Goal: Task Accomplishment & Management: Manage account settings

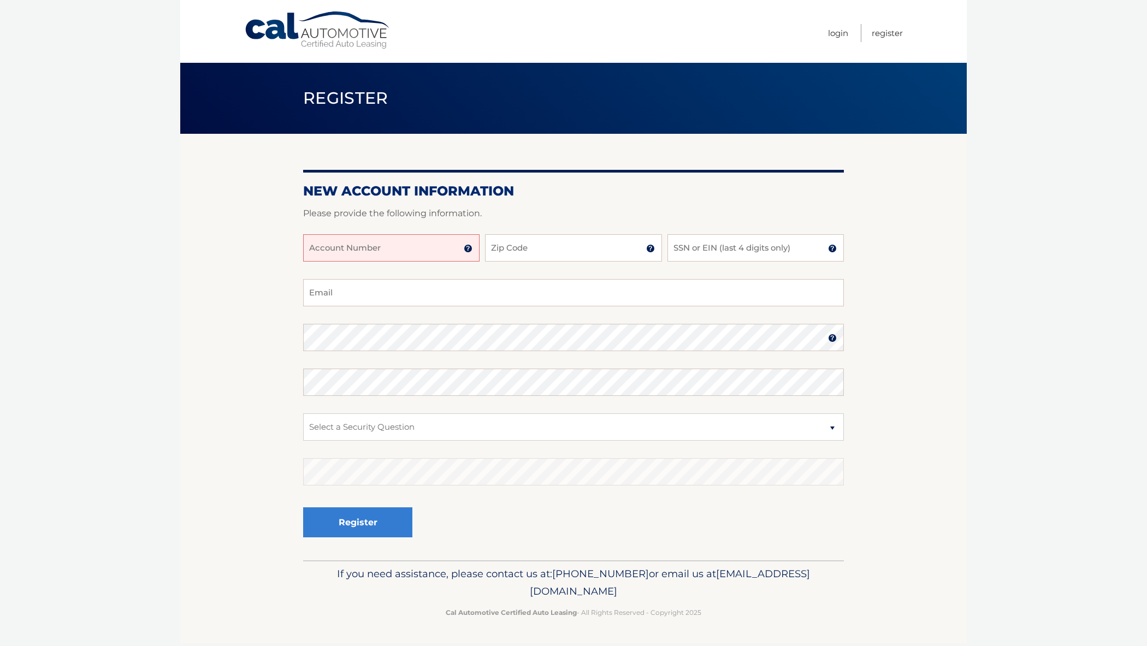
click at [400, 254] on input "Account Number" at bounding box center [391, 247] width 176 height 27
click at [410, 255] on input "Account Number" at bounding box center [391, 247] width 176 height 27
type input "44455975771"
click at [521, 251] on input "Zip Code" at bounding box center [573, 247] width 176 height 27
type input "07928"
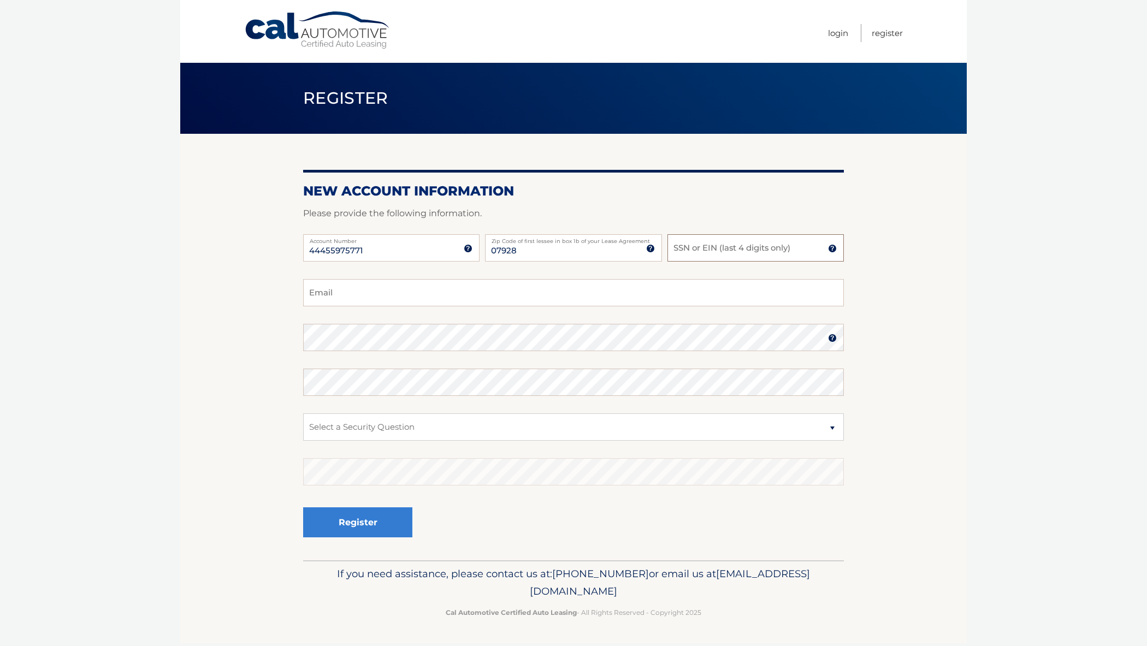
click at [731, 245] on input "SSN or EIN (last 4 digits only)" at bounding box center [755, 247] width 176 height 27
type input "5945"
click at [571, 292] on input "Email" at bounding box center [573, 292] width 541 height 27
type input "jfrim18@gmail.com"
click at [448, 431] on select "Select a Security Question What was the name of your elementary school? What is…" at bounding box center [573, 426] width 541 height 27
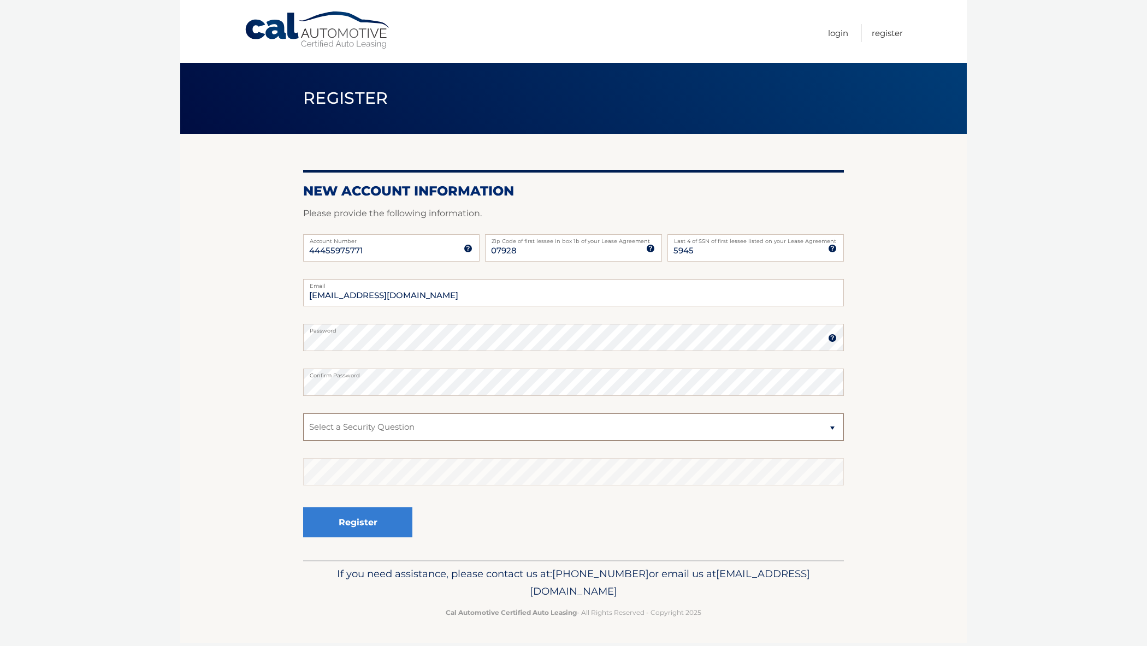
select select "3"
click at [340, 518] on button "Register" at bounding box center [357, 522] width 109 height 30
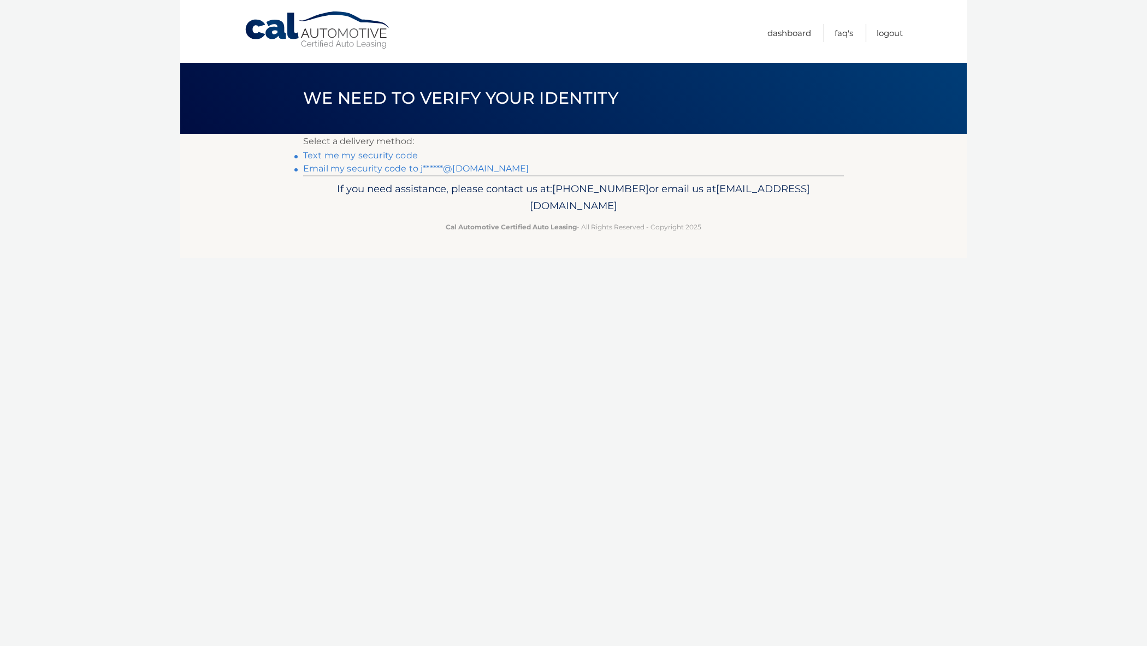
click at [393, 157] on link "Text me my security code" at bounding box center [360, 155] width 115 height 10
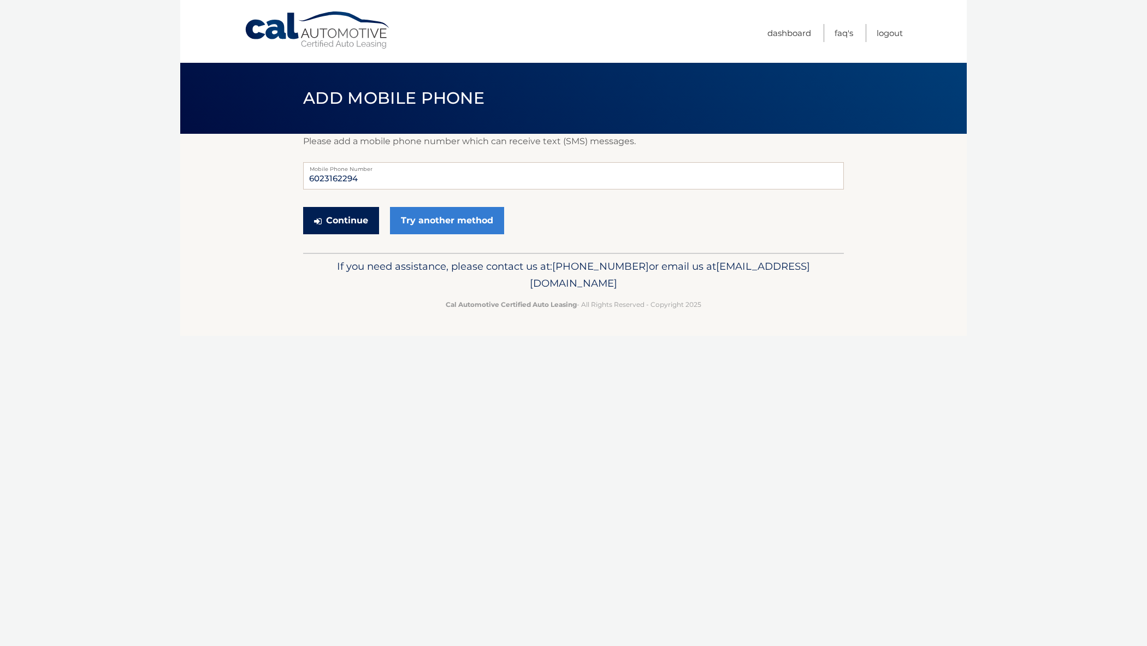
click at [368, 221] on button "Continue" at bounding box center [341, 220] width 76 height 27
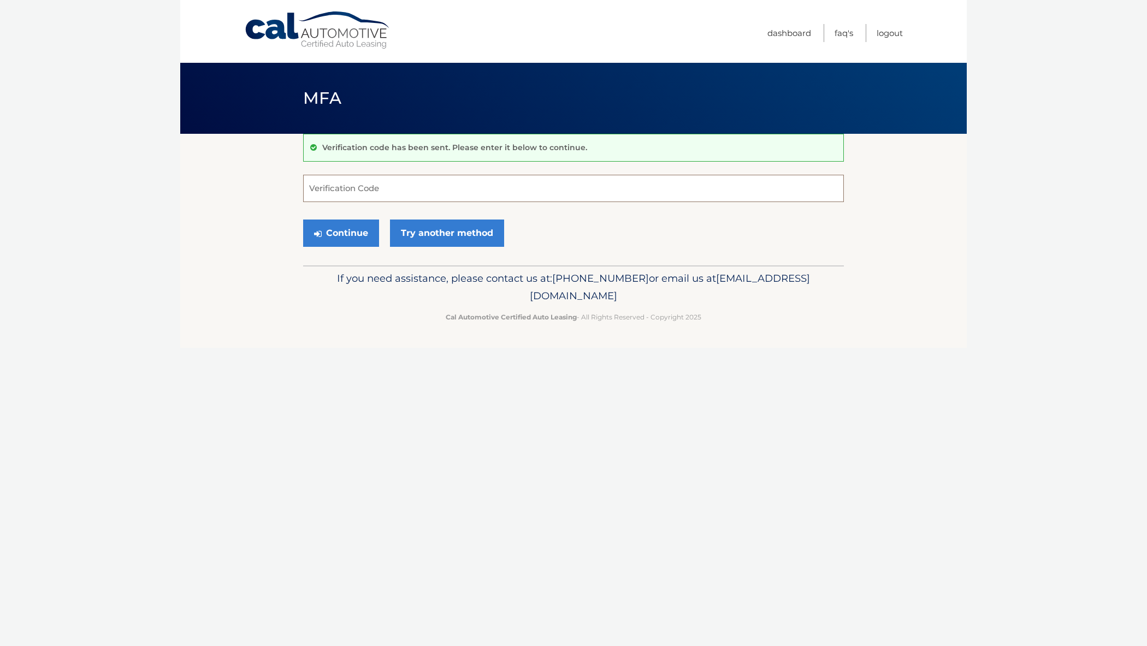
click at [342, 193] on input "Verification Code" at bounding box center [573, 188] width 541 height 27
type input "017834"
click at [359, 240] on button "Continue" at bounding box center [341, 233] width 76 height 27
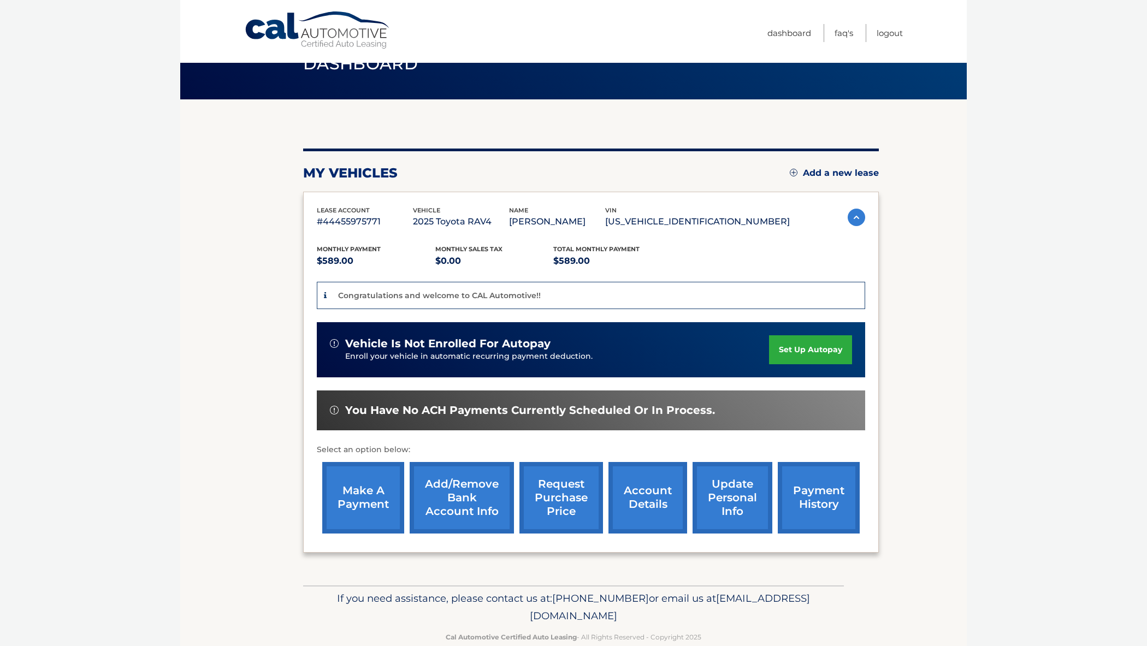
scroll to position [37, 0]
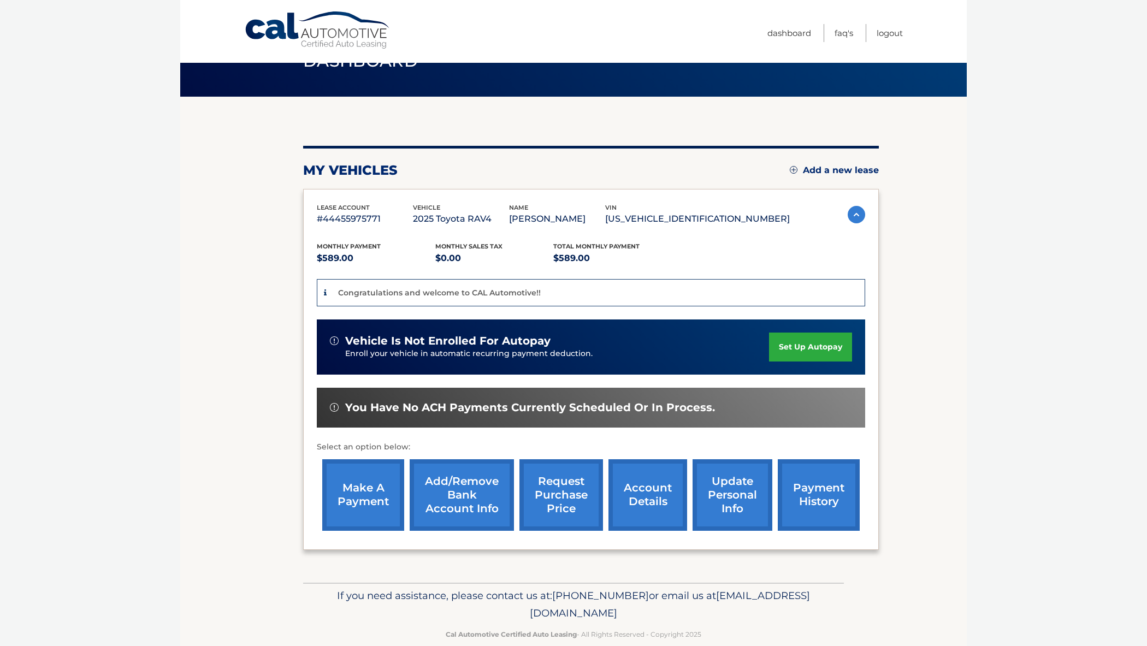
click at [789, 342] on link "set up autopay" at bounding box center [810, 347] width 83 height 29
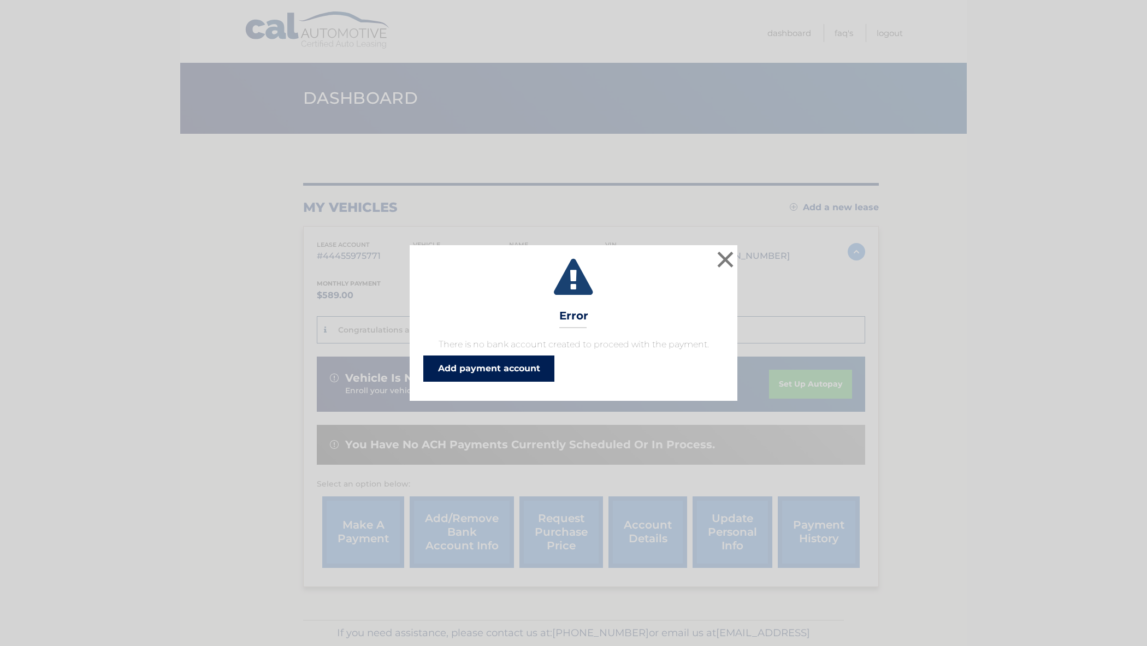
click at [533, 366] on link "Add payment account" at bounding box center [488, 369] width 131 height 26
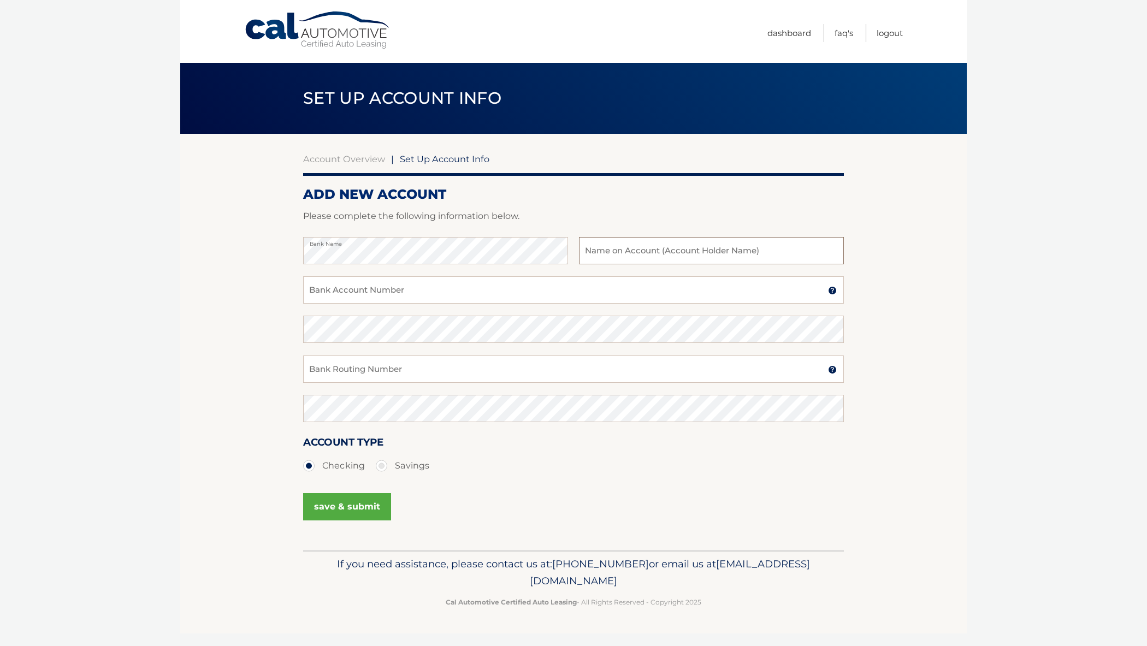
click at [679, 247] on input "text" at bounding box center [711, 250] width 265 height 27
type input "[PERSON_NAME]"
click at [516, 283] on input "Bank Account Number" at bounding box center [573, 289] width 541 height 27
type input "488066558516"
click at [434, 363] on input "Bank Routing Number" at bounding box center [573, 369] width 541 height 27
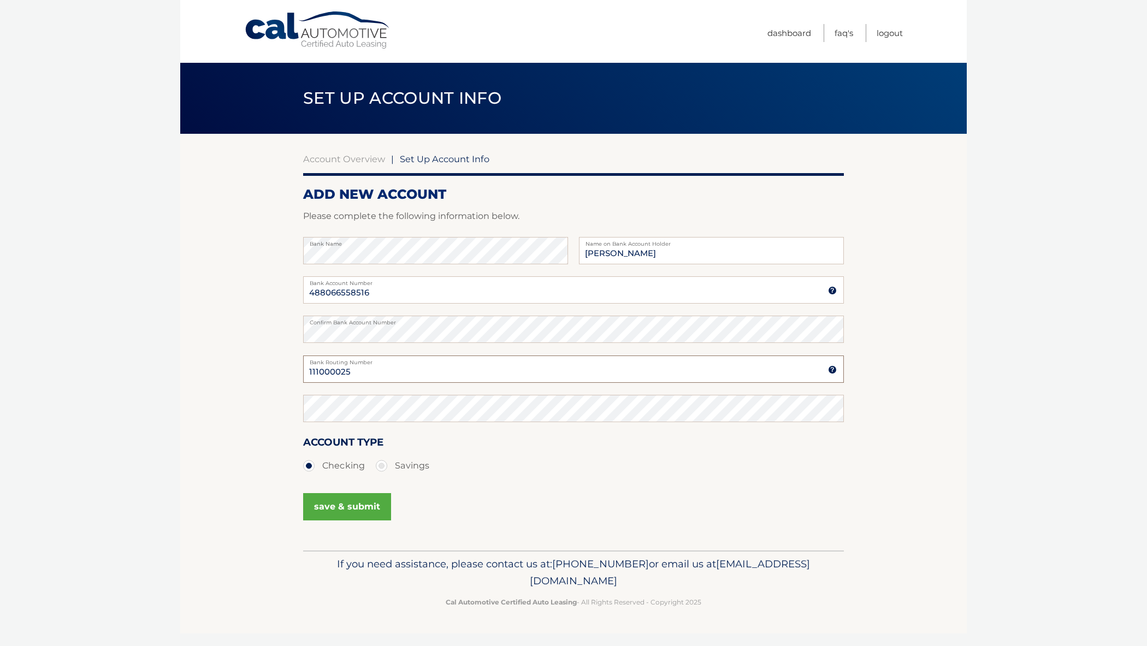
type input "111000025"
click at [344, 505] on button "save & submit" at bounding box center [347, 506] width 88 height 27
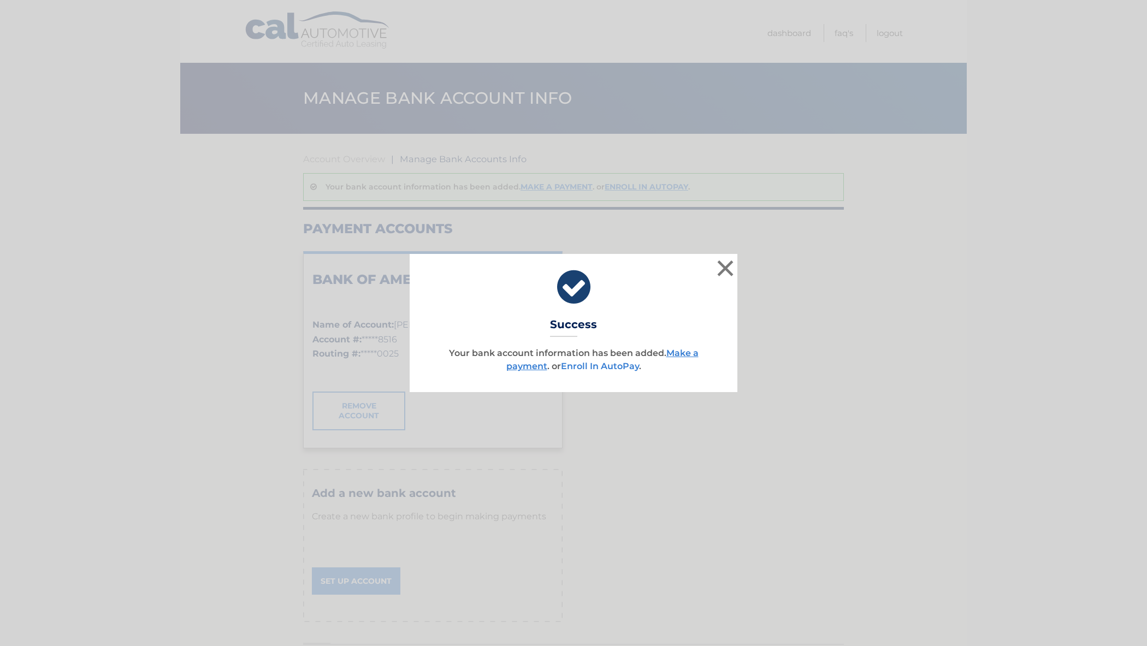
click at [622, 366] on link "Enroll In AutoPay" at bounding box center [600, 366] width 78 height 10
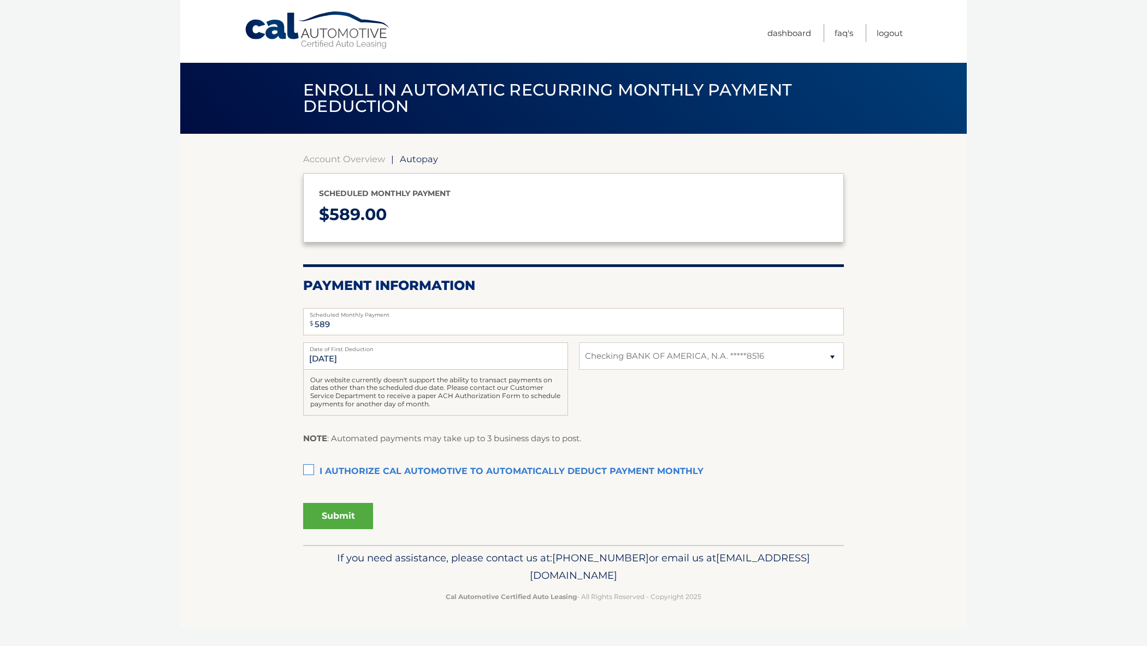
select select "MDM1MmMyNjAtYzAzMS00NzY3LTk3MGUtZTA0OGM3MGFkNjA3"
click at [304, 470] on label "I authorize cal automotive to automatically deduct payment monthly This checkbo…" at bounding box center [573, 472] width 541 height 22
click at [0, 0] on input "I authorize cal automotive to automatically deduct payment monthly This checkbo…" at bounding box center [0, 0] width 0 height 0
click at [336, 512] on button "Submit" at bounding box center [338, 516] width 70 height 26
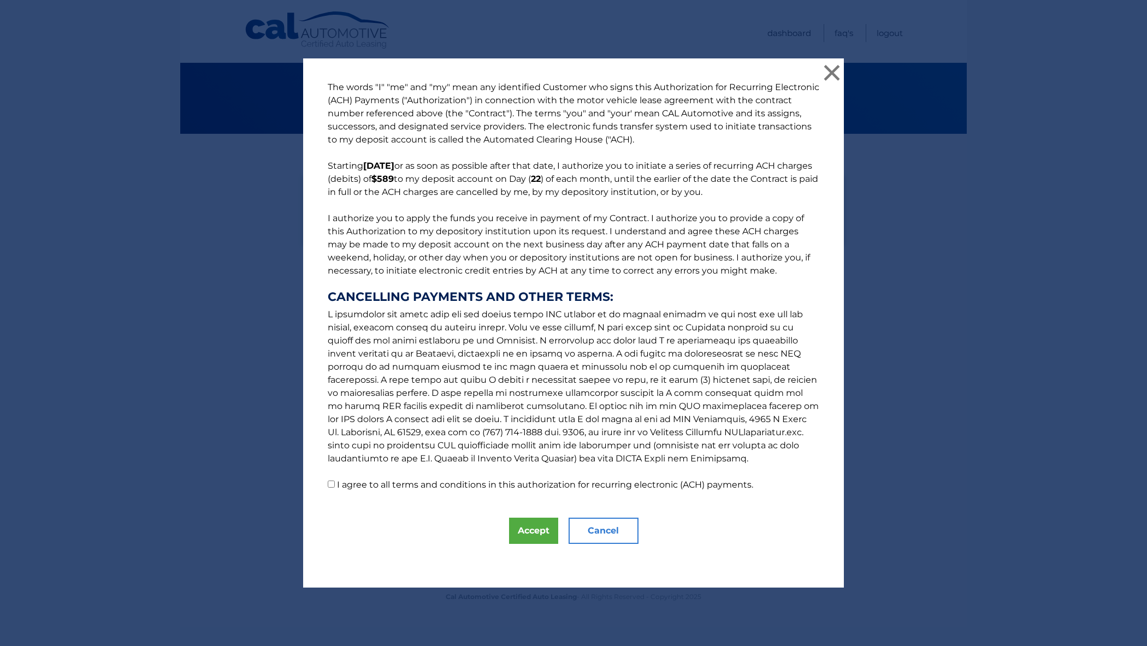
click at [328, 493] on div "The words "I" "me" and "my" mean any identified Customer who signs this Authori…" at bounding box center [573, 322] width 541 height 529
click at [332, 484] on input "I agree to all terms and conditions in this authorization for recurring electro…" at bounding box center [331, 484] width 7 height 7
checkbox input "true"
click at [521, 526] on button "Accept" at bounding box center [533, 531] width 49 height 26
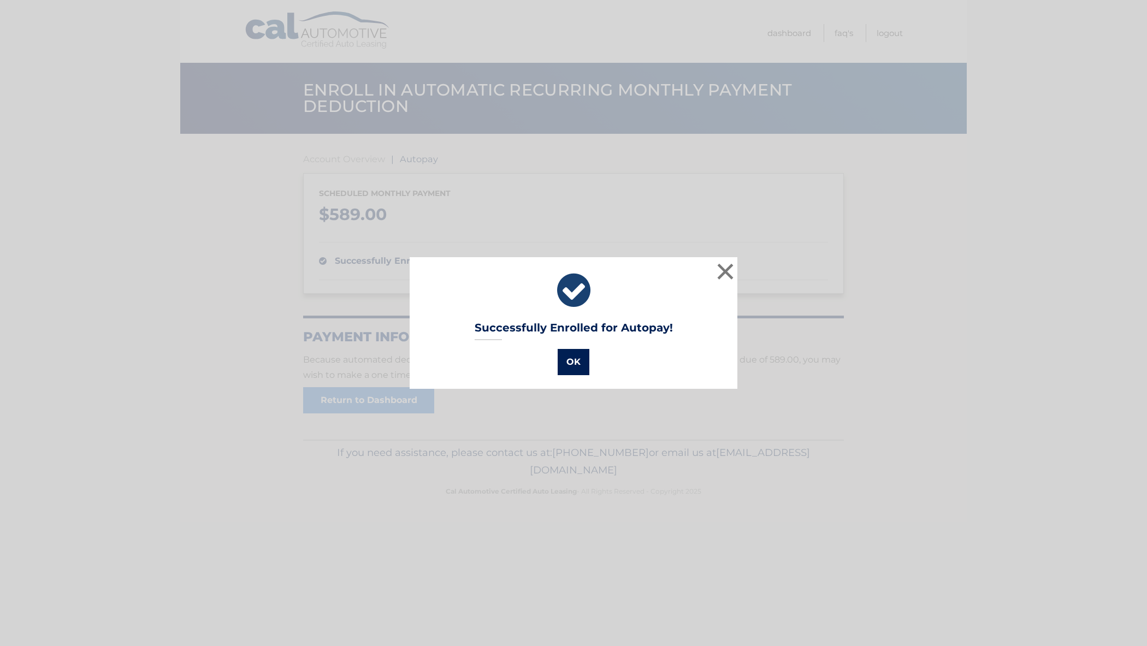
click at [581, 358] on button "OK" at bounding box center [574, 362] width 32 height 26
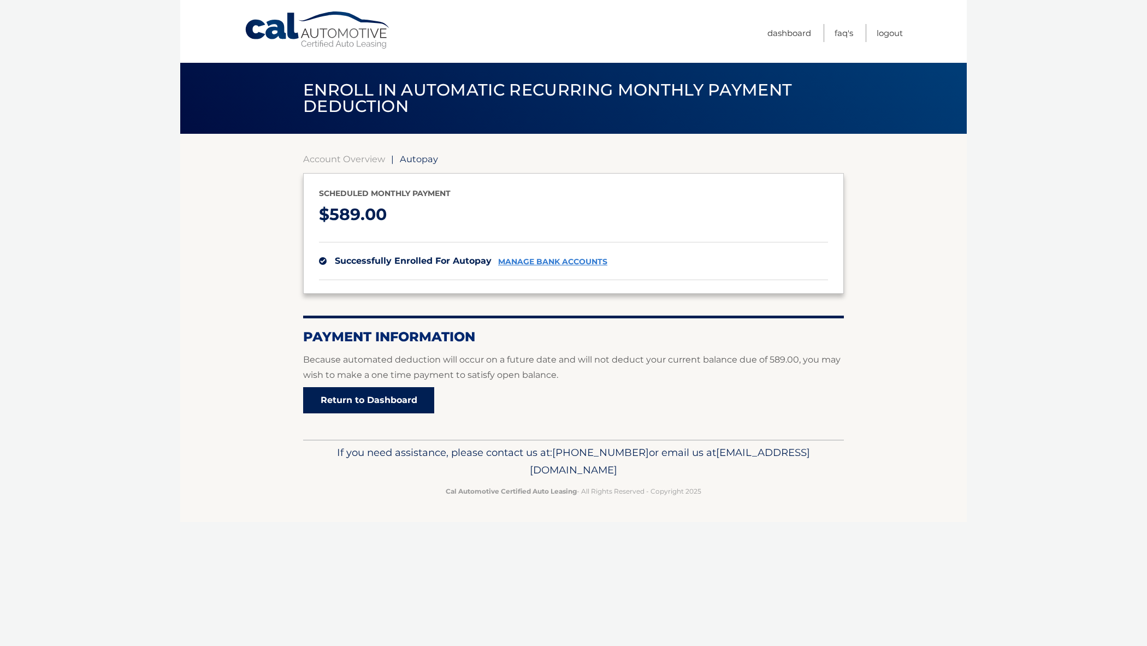
click at [342, 404] on link "Return to Dashboard" at bounding box center [368, 400] width 131 height 26
